Goal: Check status

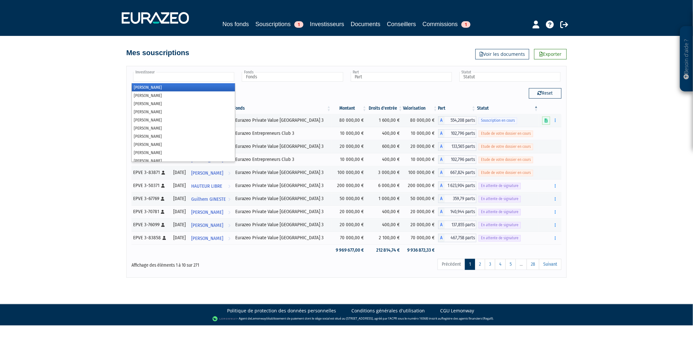
click at [210, 75] on input "text" at bounding box center [183, 76] width 101 height 9
type input "moate"
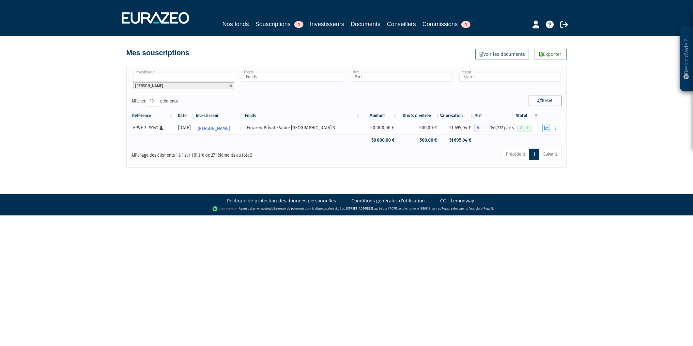
click at [543, 125] on button "button" at bounding box center [546, 128] width 8 height 8
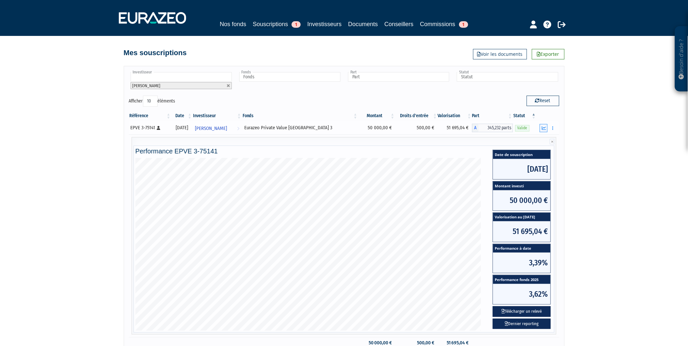
click at [541, 128] on button "button" at bounding box center [543, 128] width 8 height 8
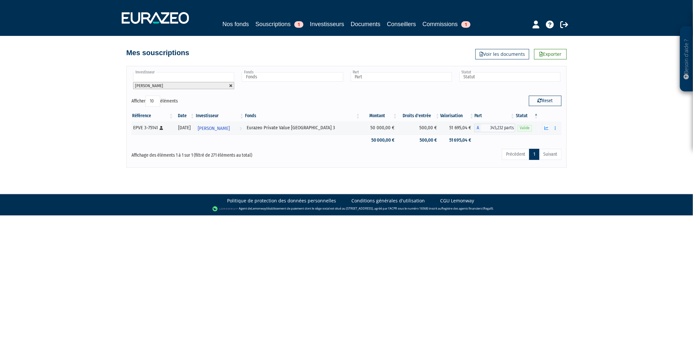
click at [230, 85] on link at bounding box center [231, 86] width 4 height 4
type input "Investisseur"
